Goal: Navigation & Orientation: Find specific page/section

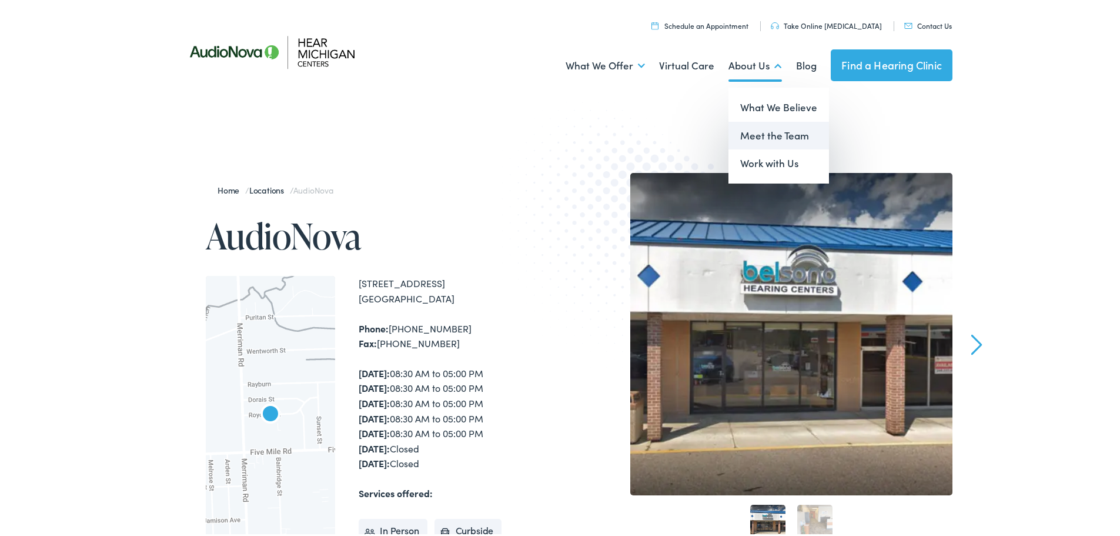
click at [759, 131] on link "Meet the Team" at bounding box center [779, 133] width 101 height 28
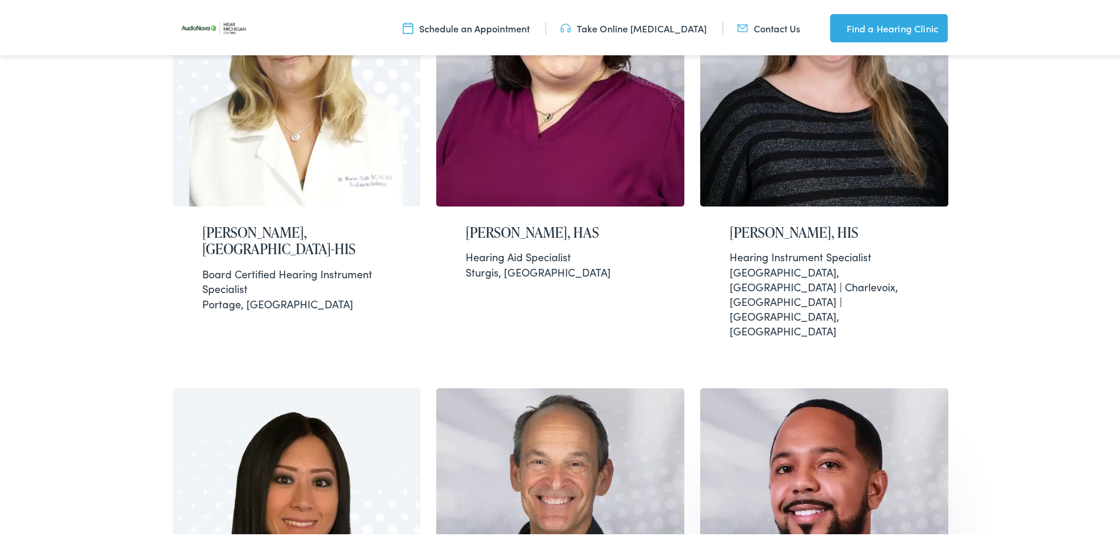
scroll to position [2058, 0]
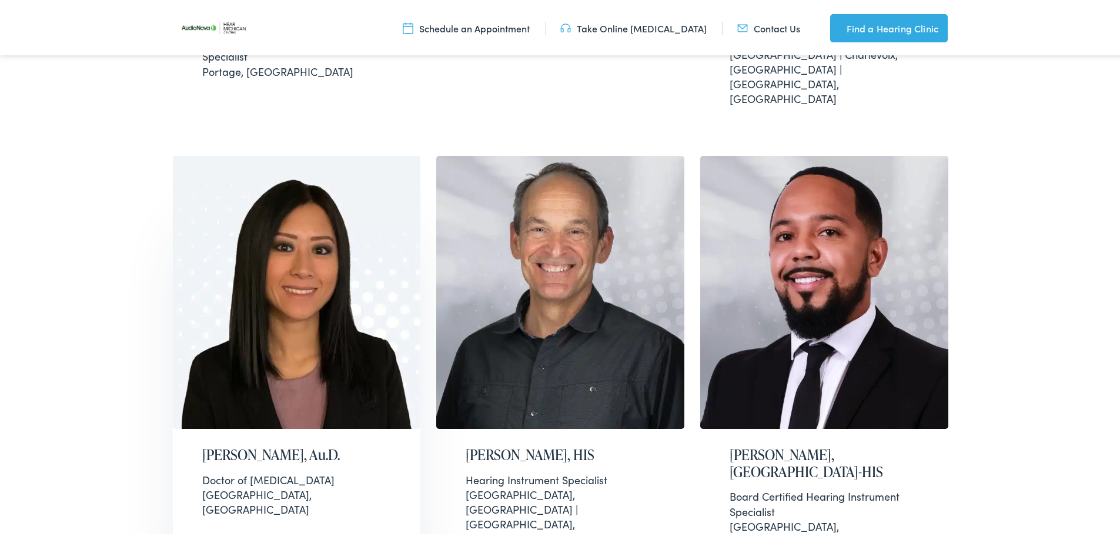
click at [277, 232] on img at bounding box center [297, 289] width 248 height 273
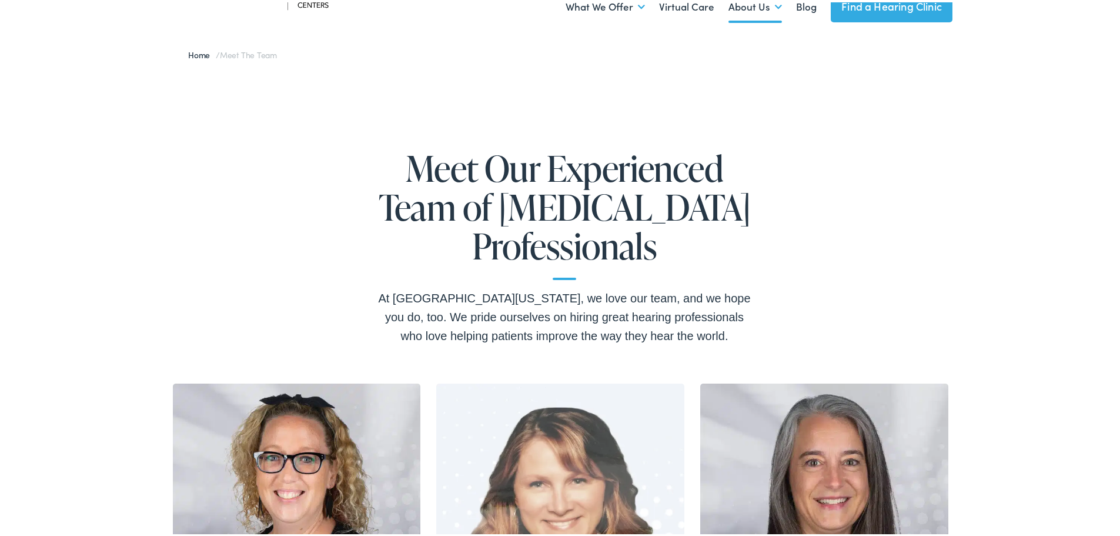
scroll to position [0, 0]
